Goal: Entertainment & Leisure: Consume media (video, audio)

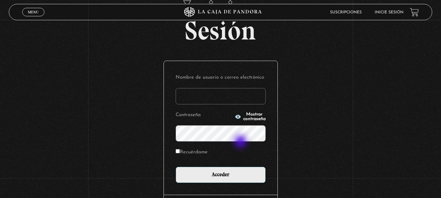
scroll to position [87, 0]
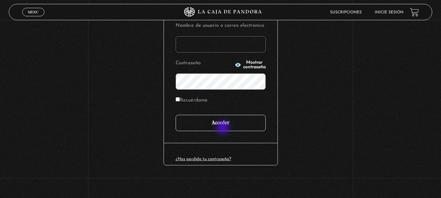
type input "[EMAIL_ADDRESS][DOMAIN_NAME]"
click at [224, 120] on input "Acceder" at bounding box center [221, 123] width 90 height 16
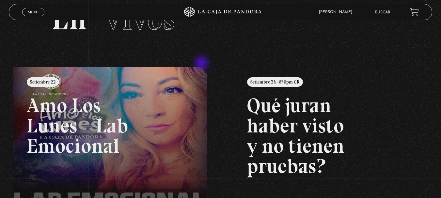
scroll to position [65, 0]
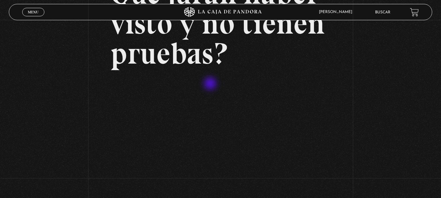
scroll to position [98, 0]
